Goal: Task Accomplishment & Management: Manage account settings

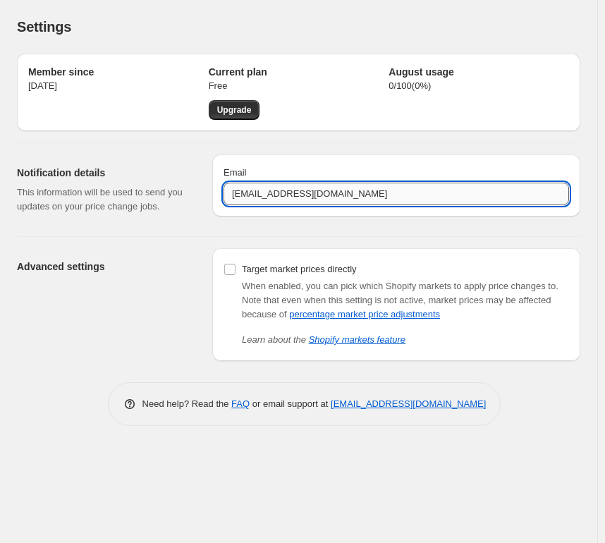
drag, startPoint x: 363, startPoint y: 195, endPoint x: 275, endPoint y: 202, distance: 88.4
click at [275, 202] on input "[EMAIL_ADDRESS][DOMAIN_NAME]" at bounding box center [395, 194] width 345 height 23
type input "[EMAIL_ADDRESS][DOMAIN_NAME]"
